Goal: Navigation & Orientation: Find specific page/section

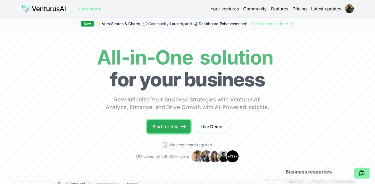
click at [176, 126] on link "Start for free" at bounding box center [168, 126] width 43 height 14
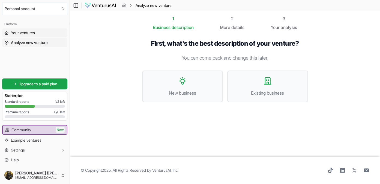
click at [13, 32] on span "Your ventures" at bounding box center [23, 32] width 24 height 5
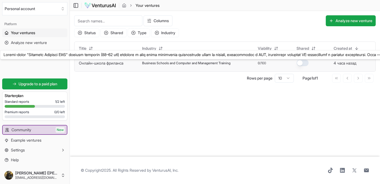
click at [111, 62] on link "Онлайн-школа фриланса" at bounding box center [101, 63] width 44 height 5
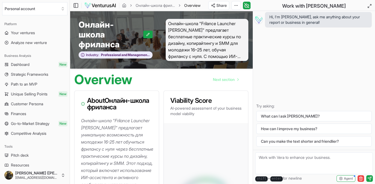
click at [173, 68] on div "Overview Next section" at bounding box center [161, 76] width 183 height 17
